Goal: Task Accomplishment & Management: Manage account settings

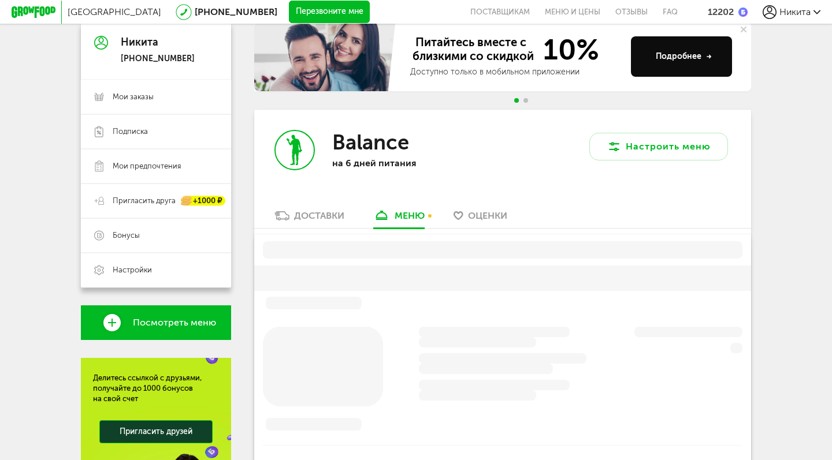
click at [322, 121] on div "Balance на 6 дней питания" at bounding box center [378, 160] width 248 height 100
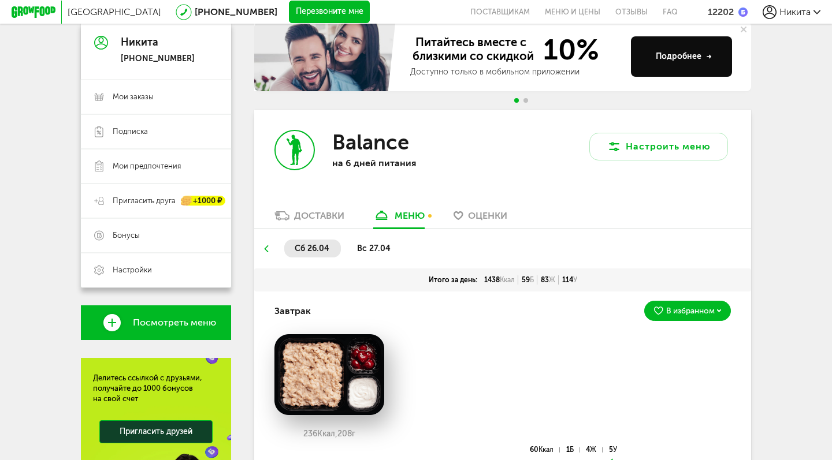
click at [325, 210] on div "Доставки" at bounding box center [319, 215] width 50 height 11
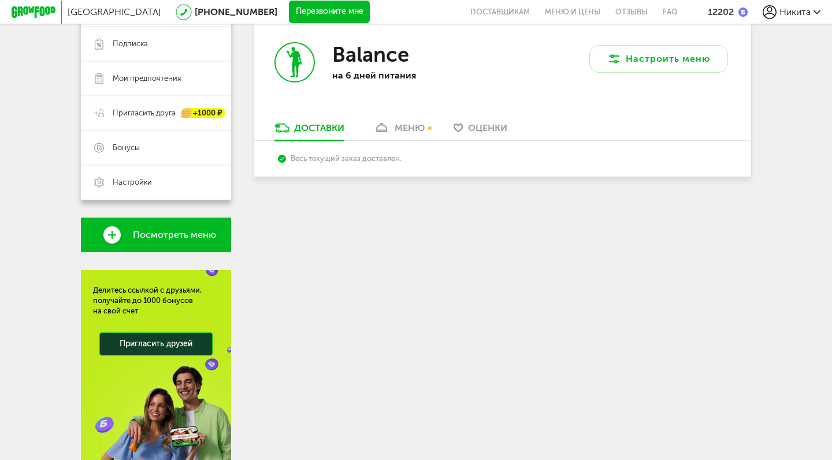
scroll to position [215, 0]
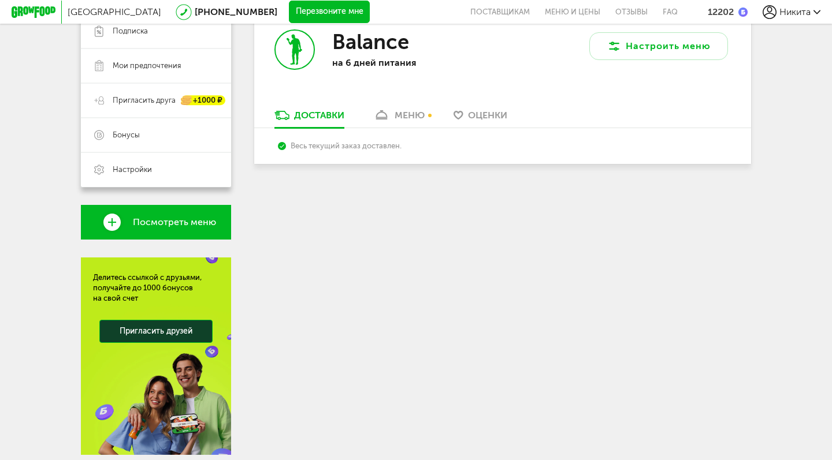
click at [392, 111] on link "меню" at bounding box center [398, 118] width 63 height 18
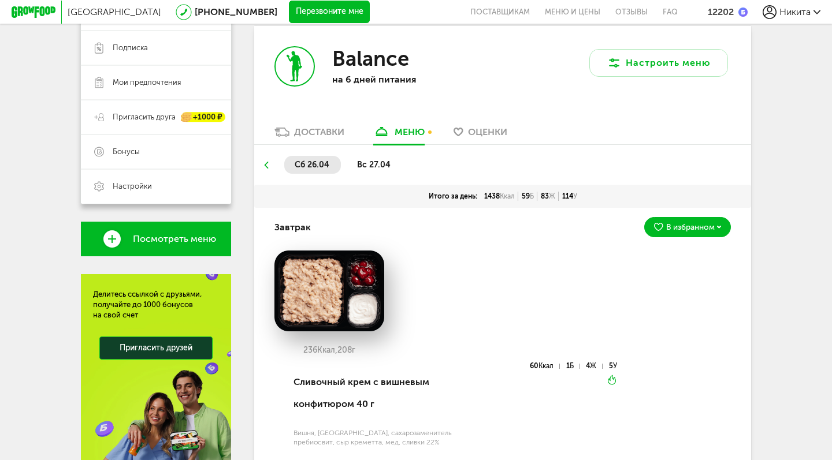
scroll to position [195, 0]
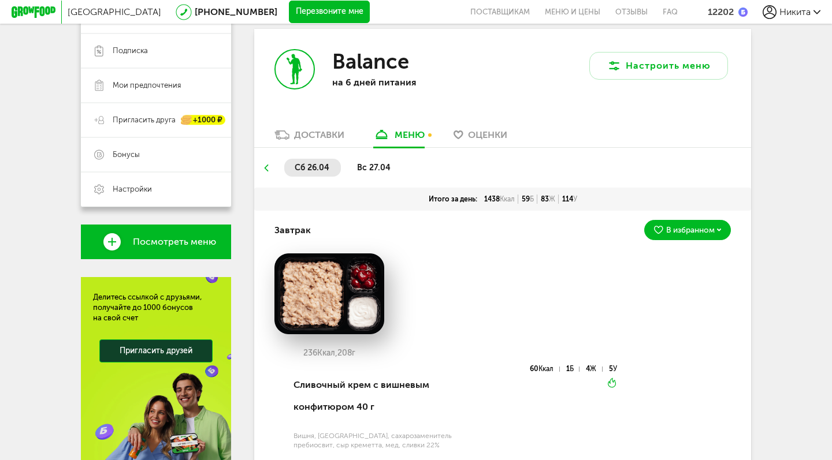
click at [318, 129] on div "Доставки" at bounding box center [319, 134] width 50 height 11
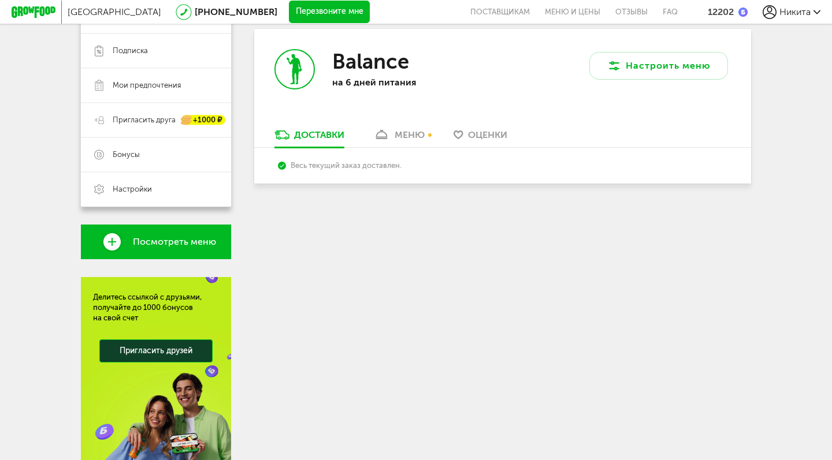
click at [363, 161] on div "Весь текущий заказ доставлен." at bounding box center [502, 165] width 449 height 9
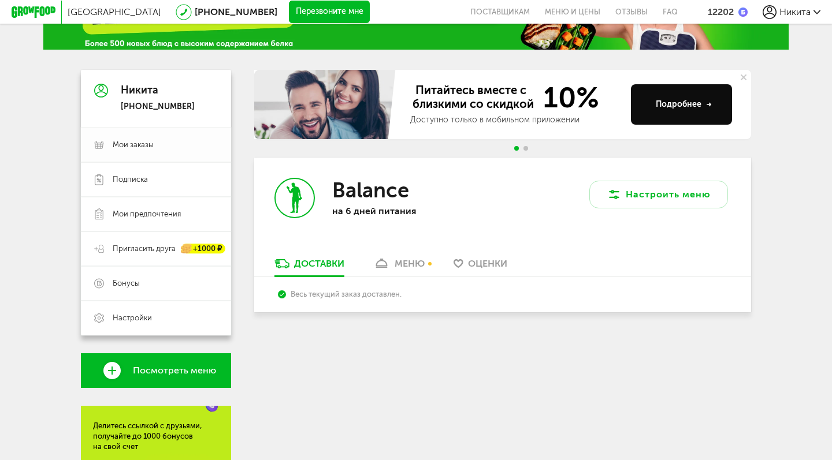
click at [142, 147] on span "Мои заказы" at bounding box center [133, 145] width 41 height 10
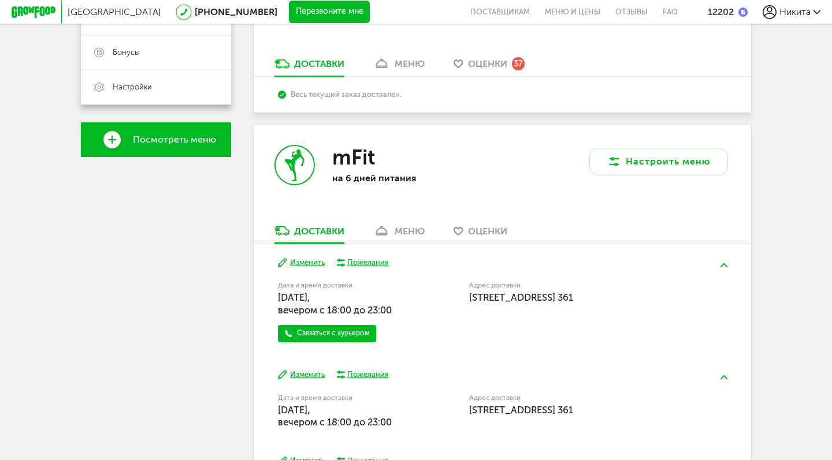
scroll to position [343, 0]
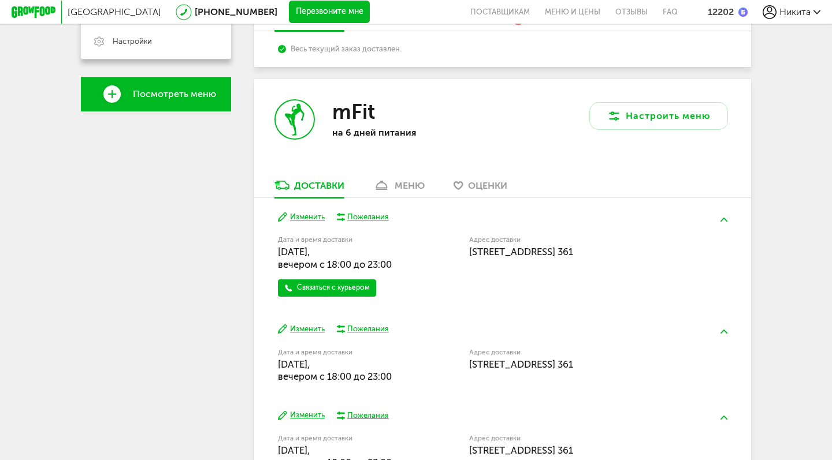
click at [300, 212] on button "Изменить" at bounding box center [301, 217] width 47 height 11
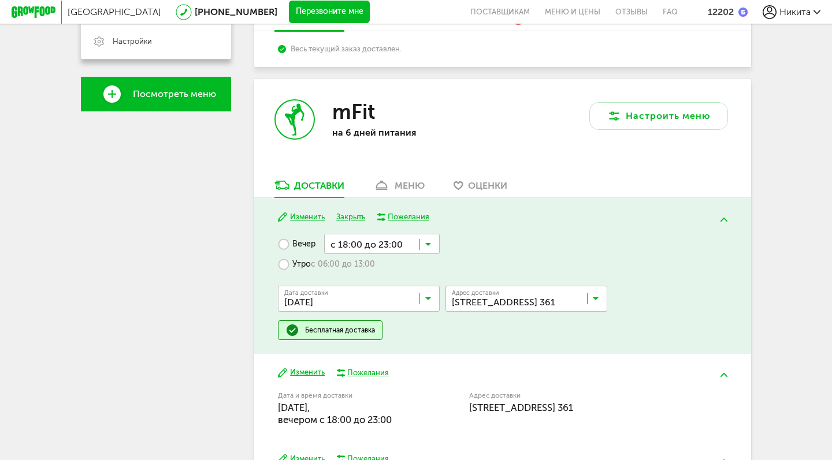
click at [349, 212] on button "Закрыть" at bounding box center [350, 217] width 29 height 11
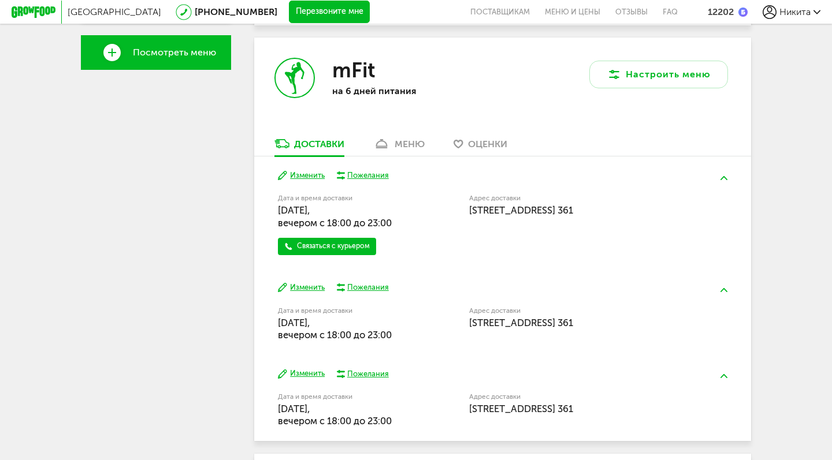
scroll to position [403, 0]
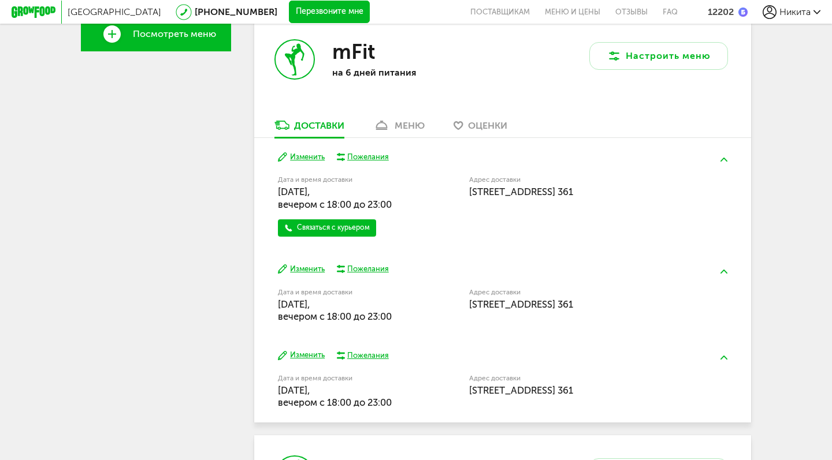
click at [307, 264] on button "Изменить" at bounding box center [301, 269] width 47 height 11
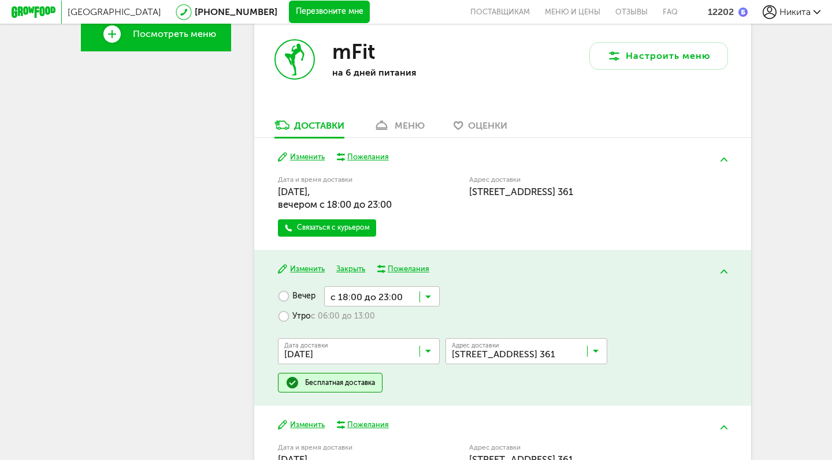
click at [348, 264] on button "Закрыть" at bounding box center [350, 269] width 29 height 11
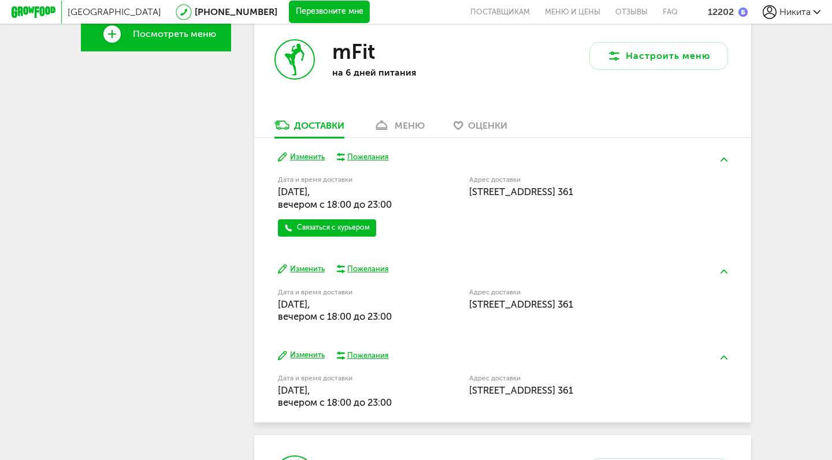
scroll to position [422, 0]
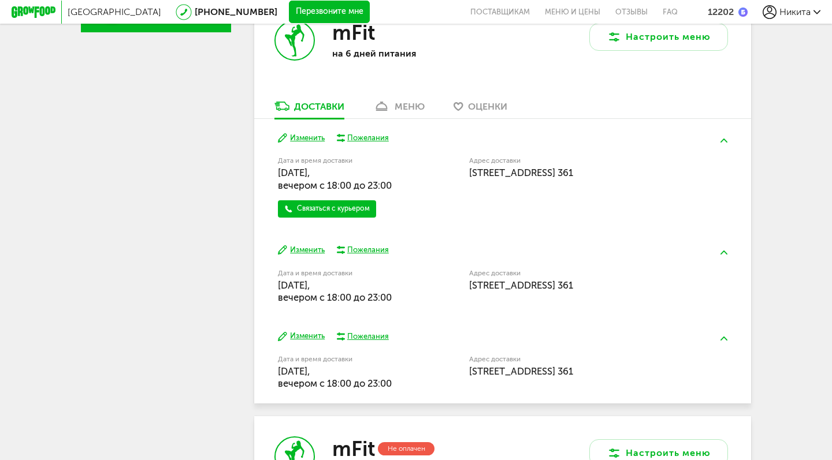
click at [310, 133] on button "Изменить" at bounding box center [301, 138] width 47 height 11
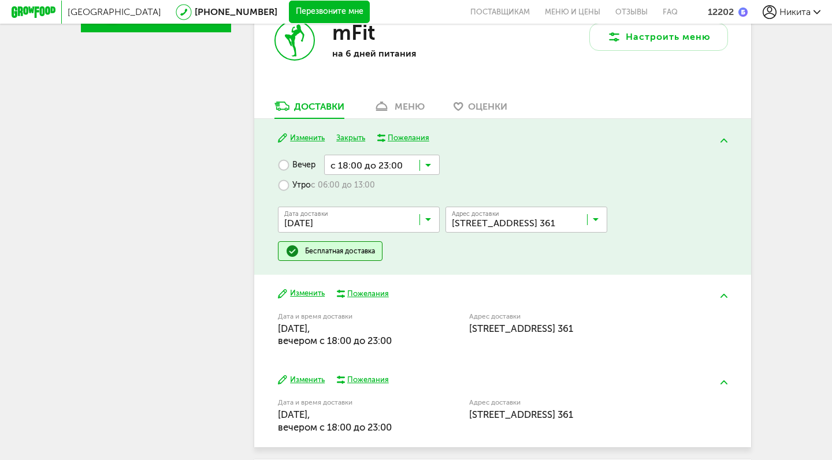
click at [357, 213] on input "Search for option" at bounding box center [362, 223] width 162 height 20
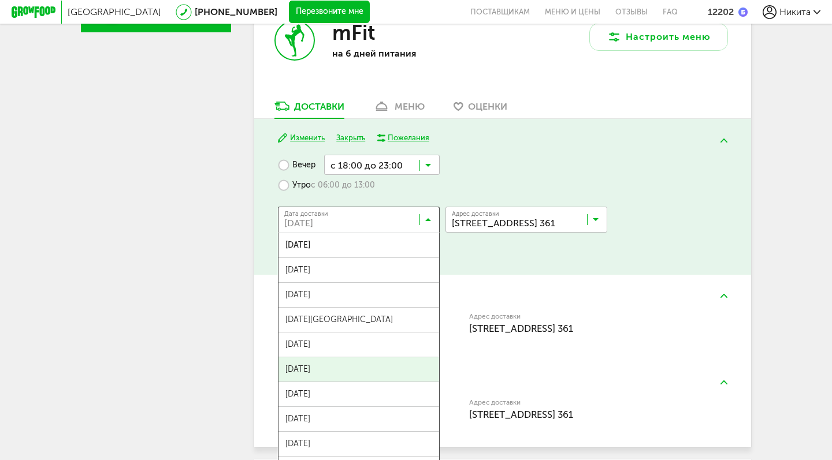
click at [346, 358] on span "31 августа, воскресенье" at bounding box center [358, 370] width 161 height 24
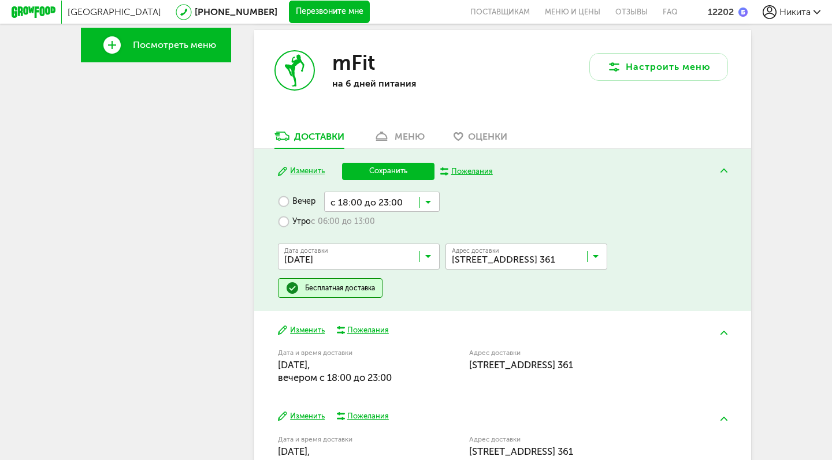
scroll to position [210, 0]
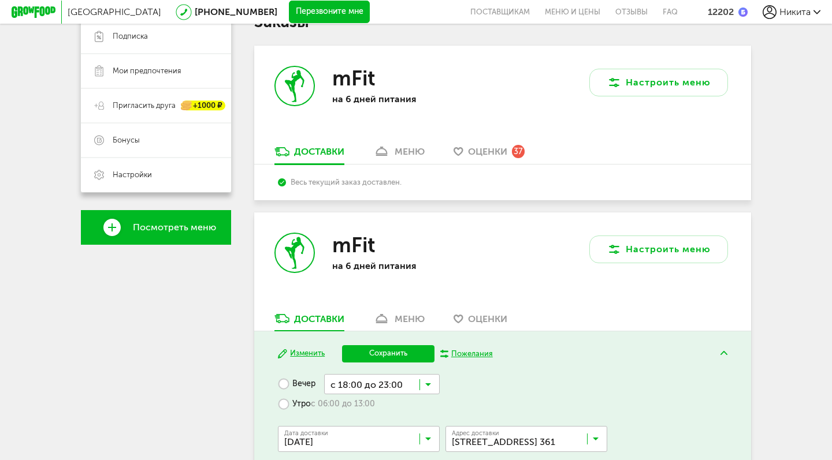
click at [409, 146] on div "меню" at bounding box center [410, 151] width 30 height 11
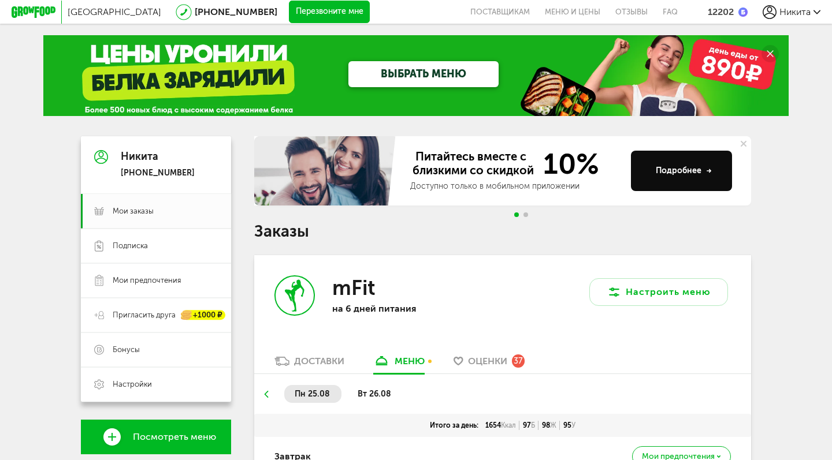
click at [769, 59] on circle at bounding box center [769, 53] width 17 height 17
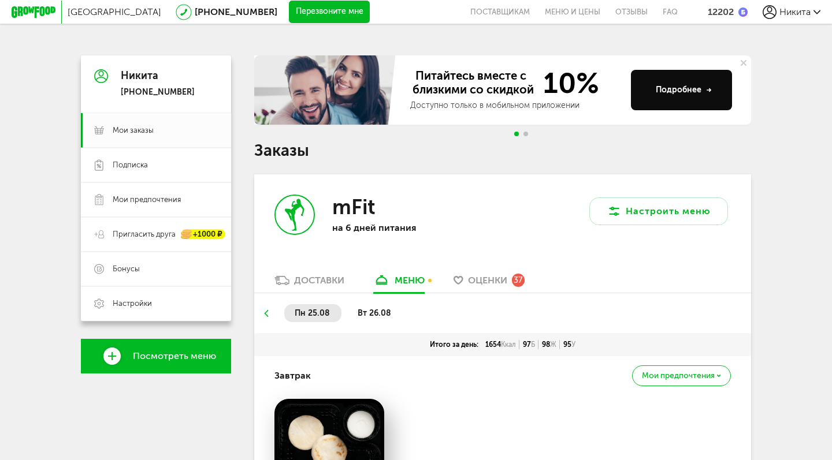
click at [268, 310] on icon at bounding box center [266, 313] width 8 height 7
click at [304, 275] on div "Доставки" at bounding box center [319, 280] width 50 height 11
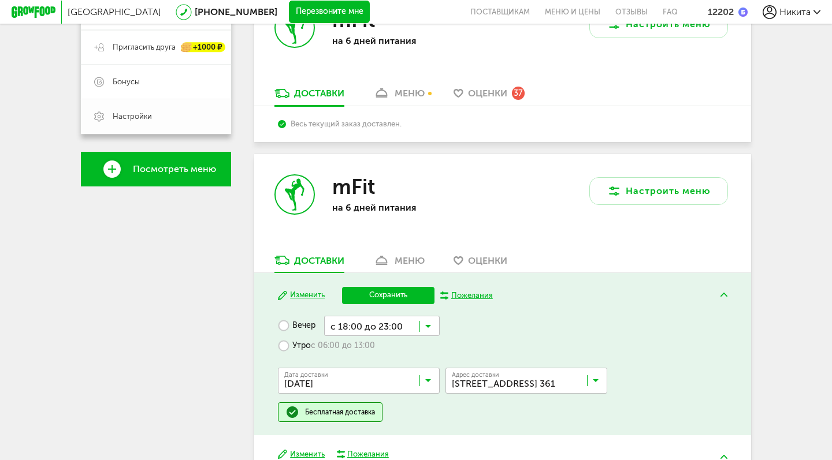
click at [133, 114] on span "Настройки" at bounding box center [132, 116] width 39 height 10
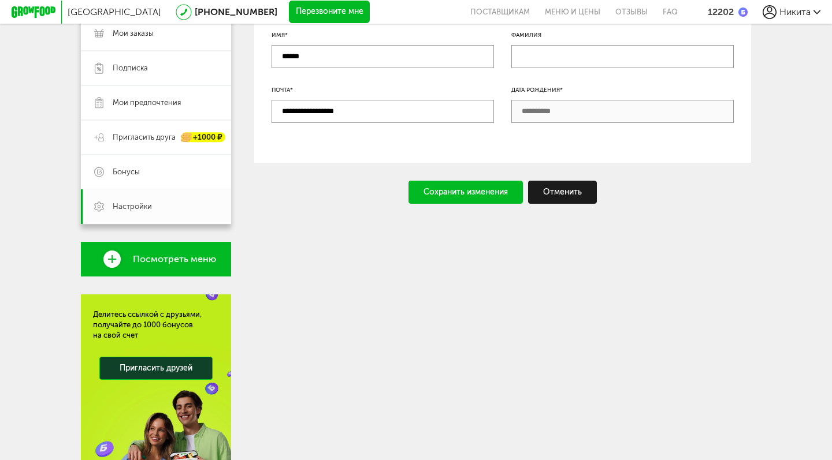
scroll to position [12, 0]
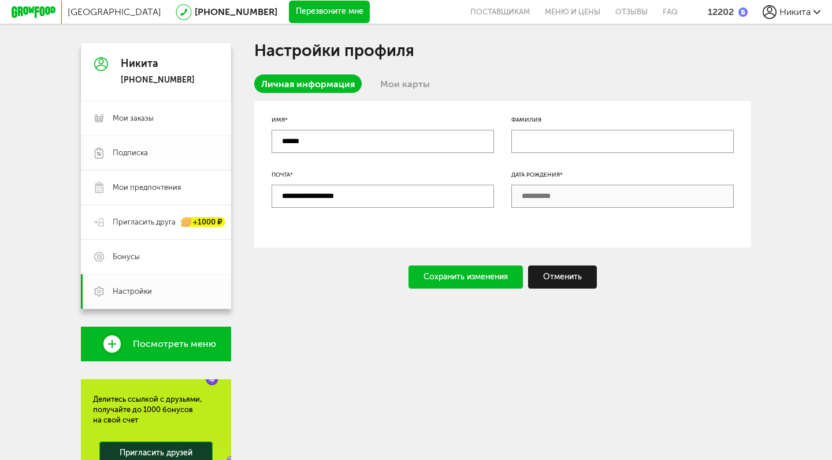
click at [120, 155] on span "Подписка" at bounding box center [130, 153] width 35 height 10
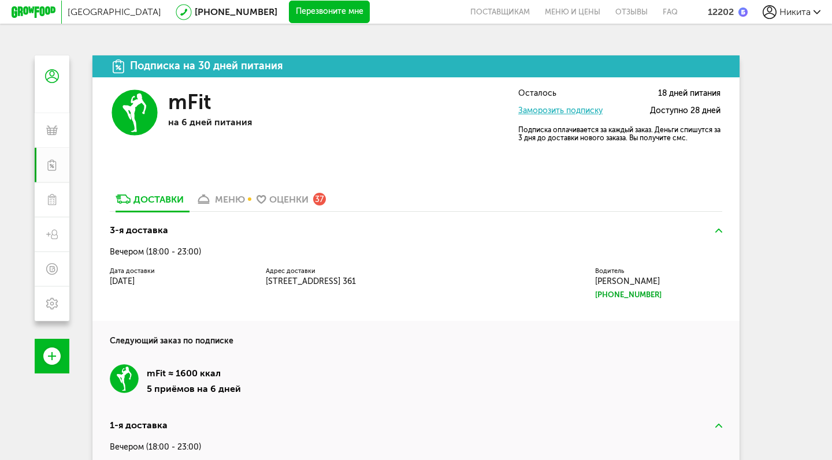
click at [563, 109] on link "Заморозить подписку" at bounding box center [560, 111] width 84 height 10
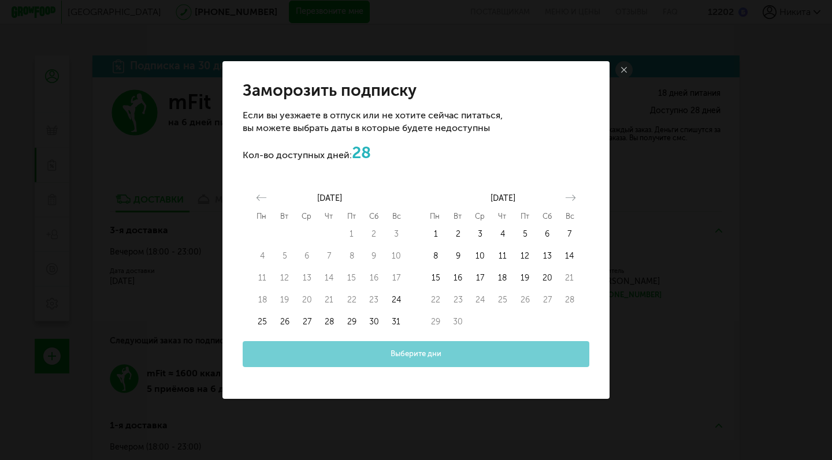
click at [626, 70] on icon at bounding box center [624, 70] width 6 height 6
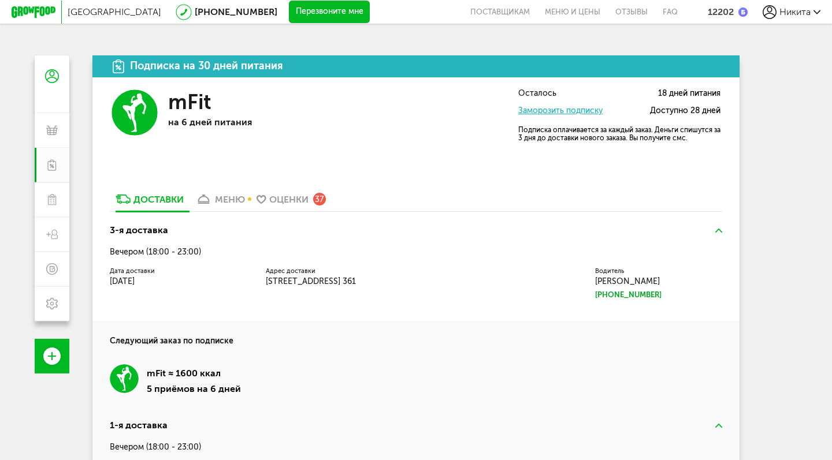
click at [21, 7] on icon at bounding box center [34, 12] width 44 height 12
click at [717, 12] on div "12202" at bounding box center [721, 11] width 26 height 11
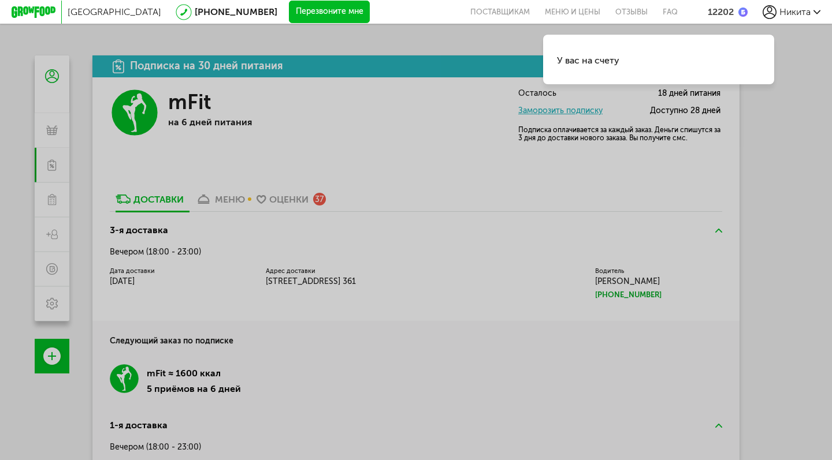
click at [604, 54] on div "У вас на счету" at bounding box center [588, 59] width 62 height 13
click at [575, 184] on div "У вас на счету" at bounding box center [416, 230] width 832 height 460
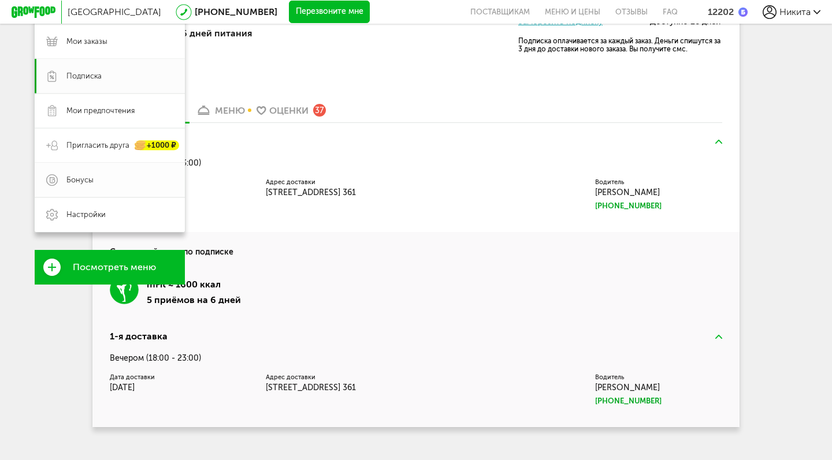
scroll to position [87, 0]
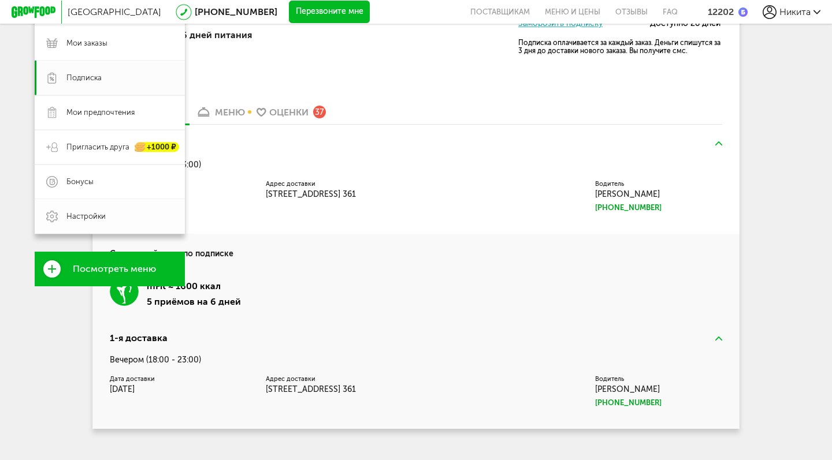
click at [80, 221] on span "Настройки" at bounding box center [85, 216] width 39 height 10
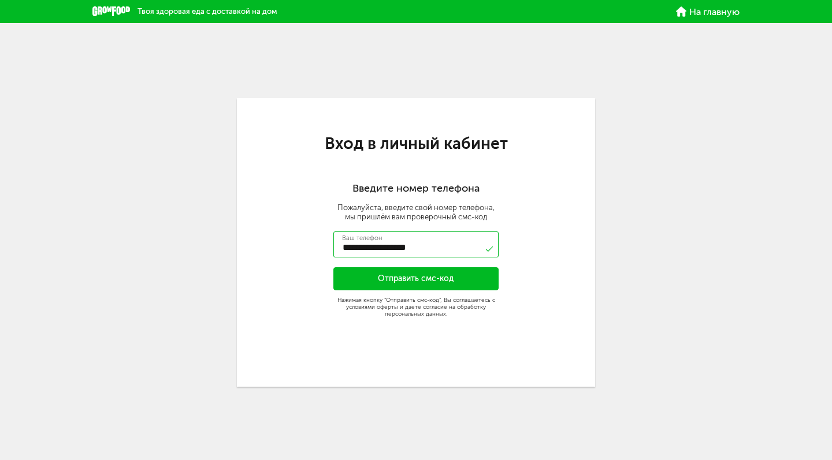
type input "**********"
click at [372, 274] on button "Отправить смс-код" at bounding box center [415, 278] width 165 height 23
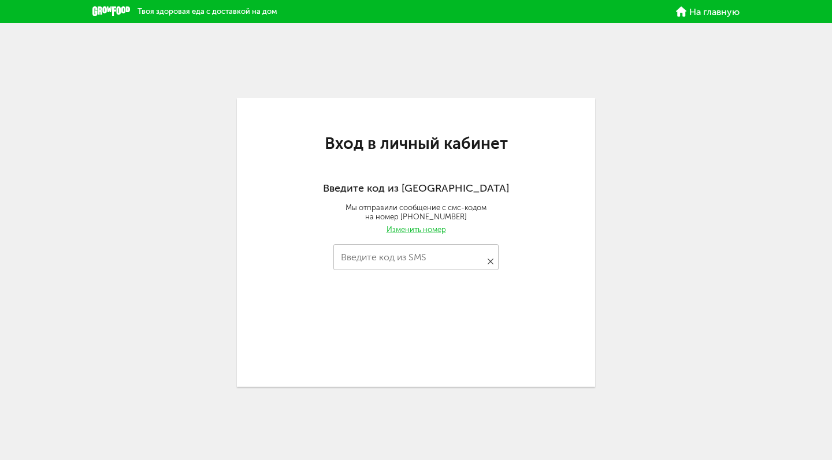
type input "****"
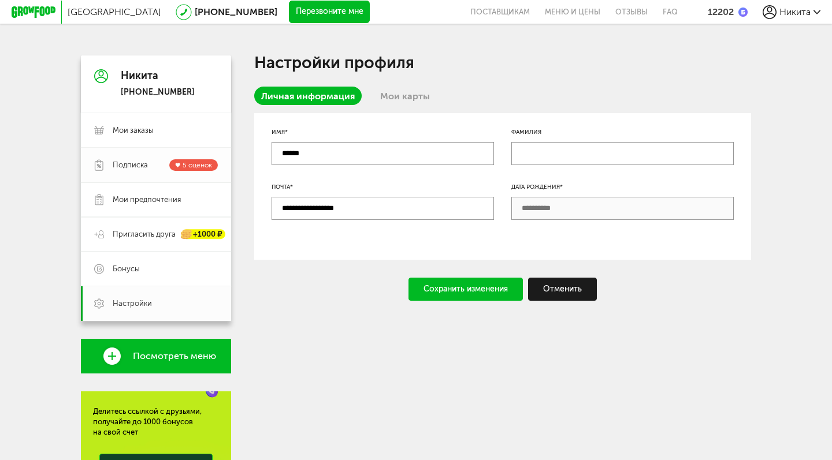
click at [143, 166] on span "Подписка" at bounding box center [130, 165] width 35 height 10
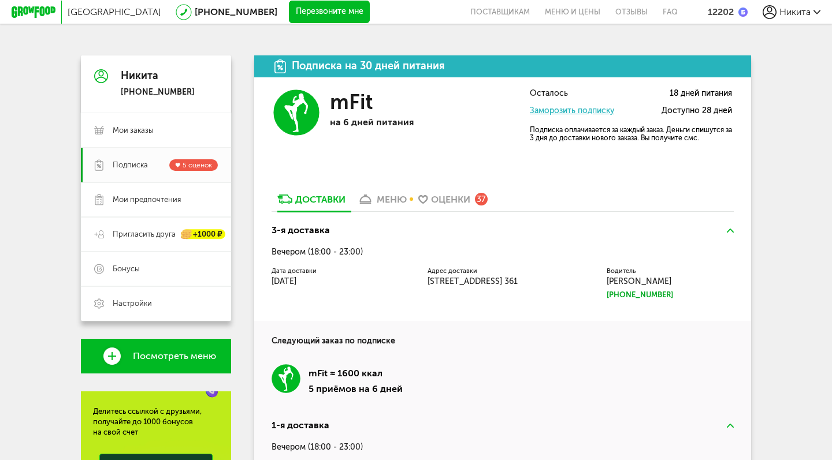
click at [508, 38] on div "Москва 8 (800) 555-21-78 Перезвоните мне поставщикам Меню и цены Отзывы FAQ 122…" at bounding box center [416, 317] width 832 height 635
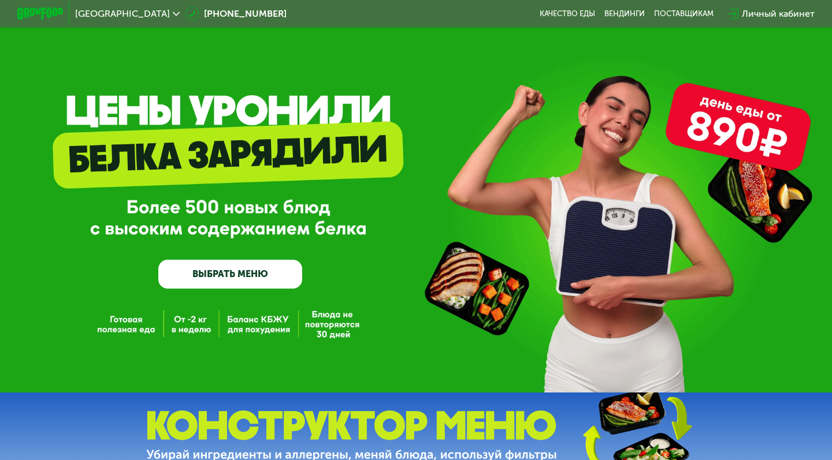
click at [780, 14] on div "Личный кабинет" at bounding box center [778, 14] width 73 height 14
